Goal: Communication & Community: Answer question/provide support

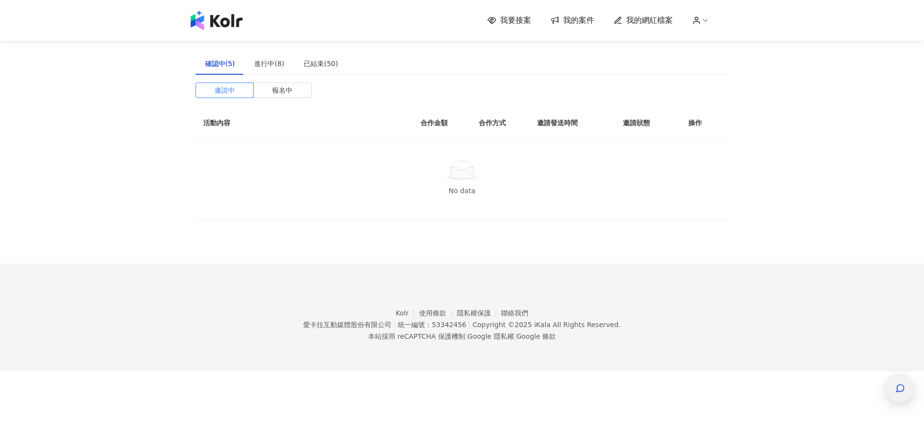
click at [901, 393] on span "button" at bounding box center [901, 388] width 10 height 12
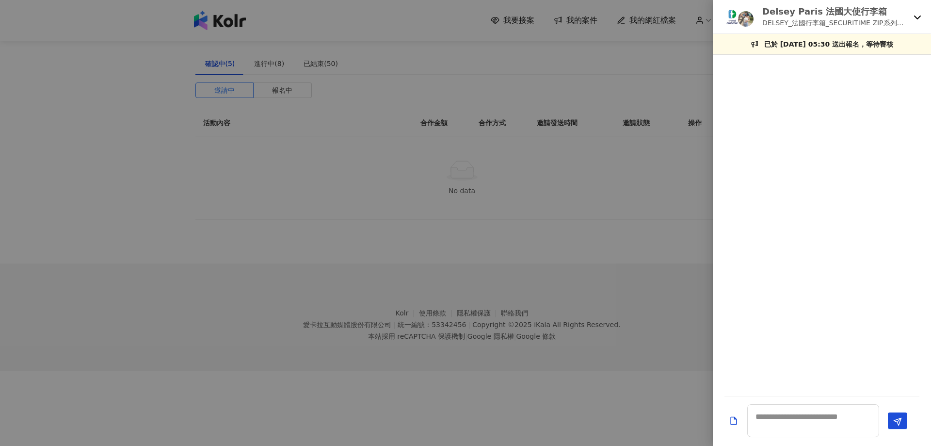
click at [915, 17] on icon at bounding box center [917, 18] width 7 height 4
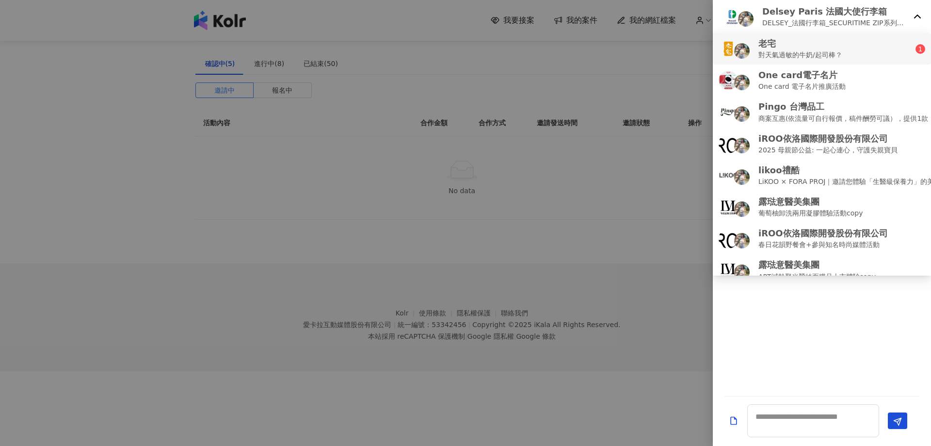
click at [816, 54] on p "對天氣過敏的牛奶/起司棒？" at bounding box center [801, 54] width 84 height 11
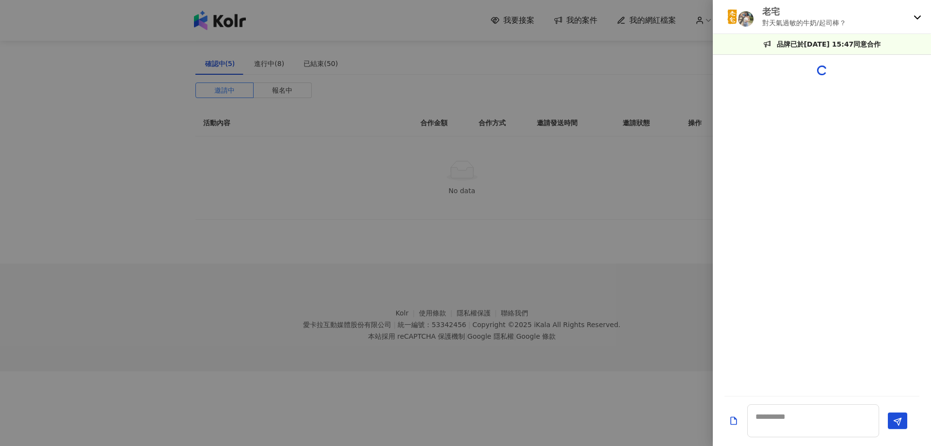
scroll to position [820, 0]
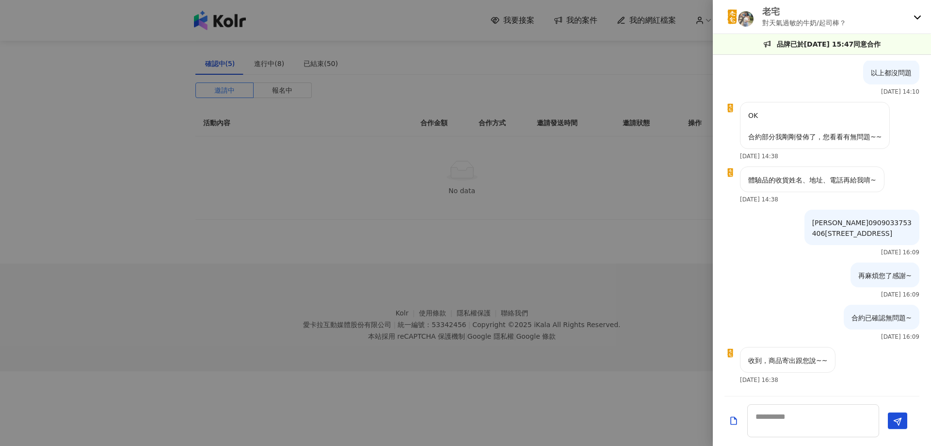
click at [813, 404] on div at bounding box center [822, 420] width 218 height 49
click at [812, 422] on textarea at bounding box center [814, 420] width 132 height 33
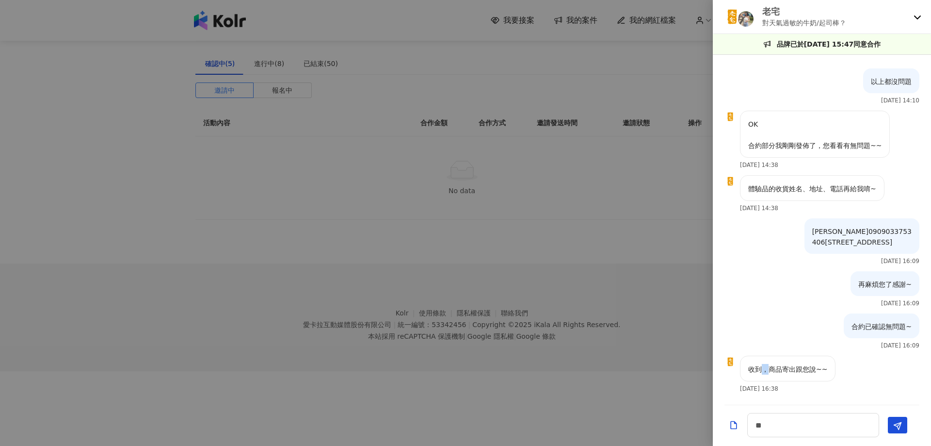
click at [768, 371] on p "收到，商品寄出跟您說~~" at bounding box center [788, 369] width 79 height 11
copy p "，"
click at [785, 434] on textarea "**" at bounding box center [814, 425] width 132 height 24
paste textarea "*"
type textarea "*******"
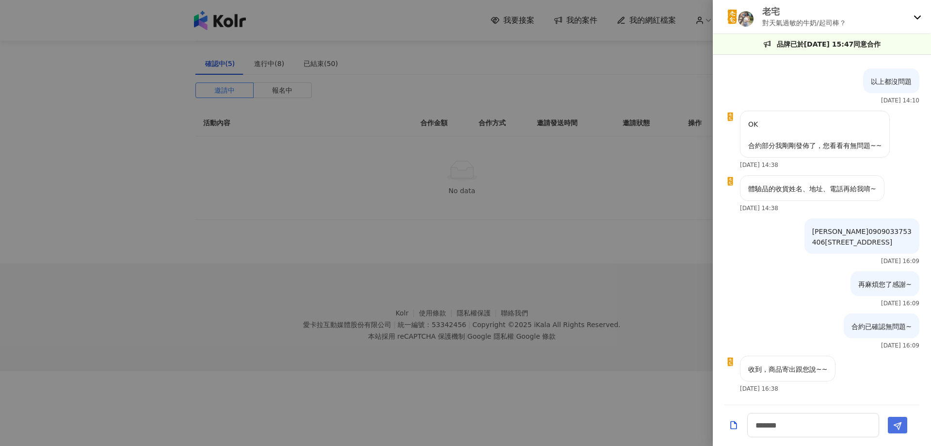
click at [899, 424] on icon "Send" at bounding box center [898, 426] width 9 height 9
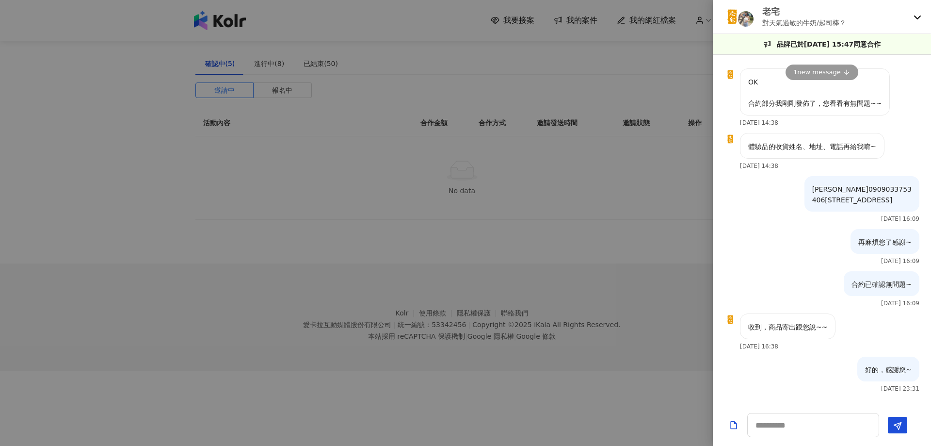
scroll to position [854, 0]
